Goal: Download file/media

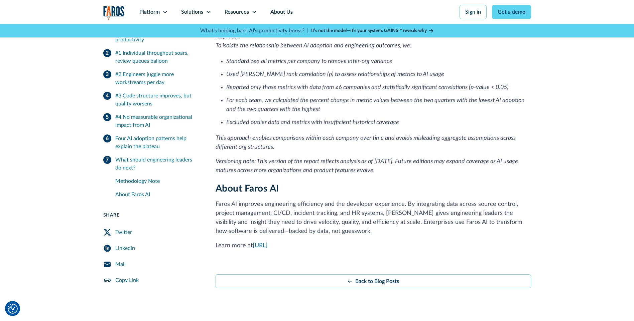
scroll to position [1303, 0]
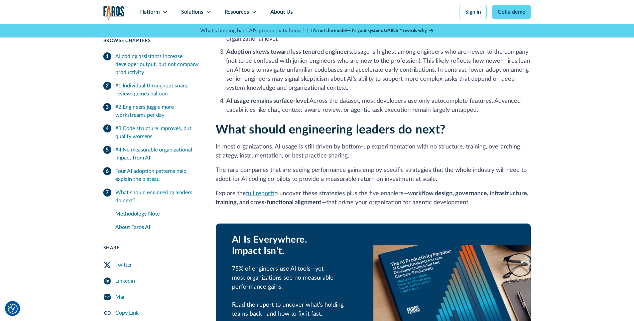
click at [266, 191] on link "full report" at bounding box center [260, 194] width 28 height 6
